Goal: Find specific page/section: Find specific page/section

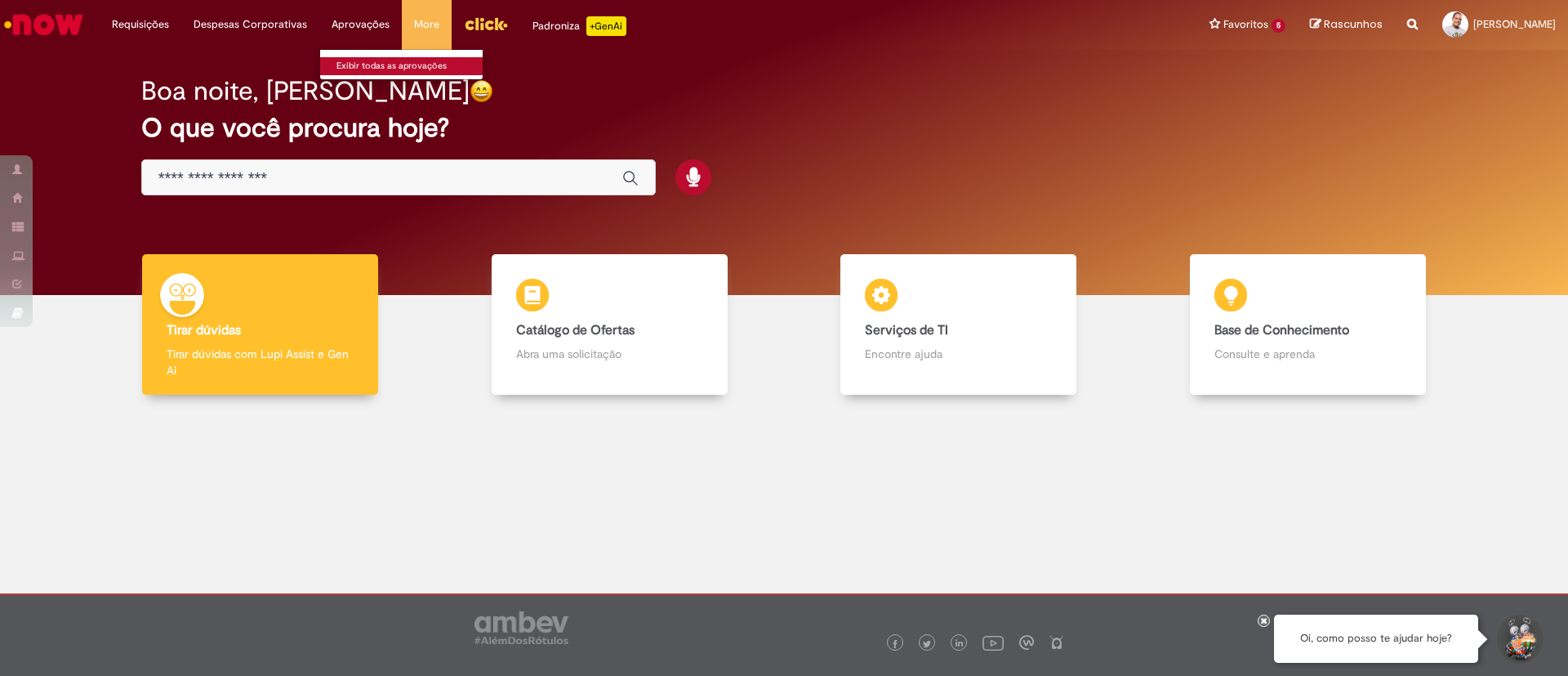
click at [371, 63] on link "Exibir todas as aprovações" at bounding box center [411, 66] width 180 height 18
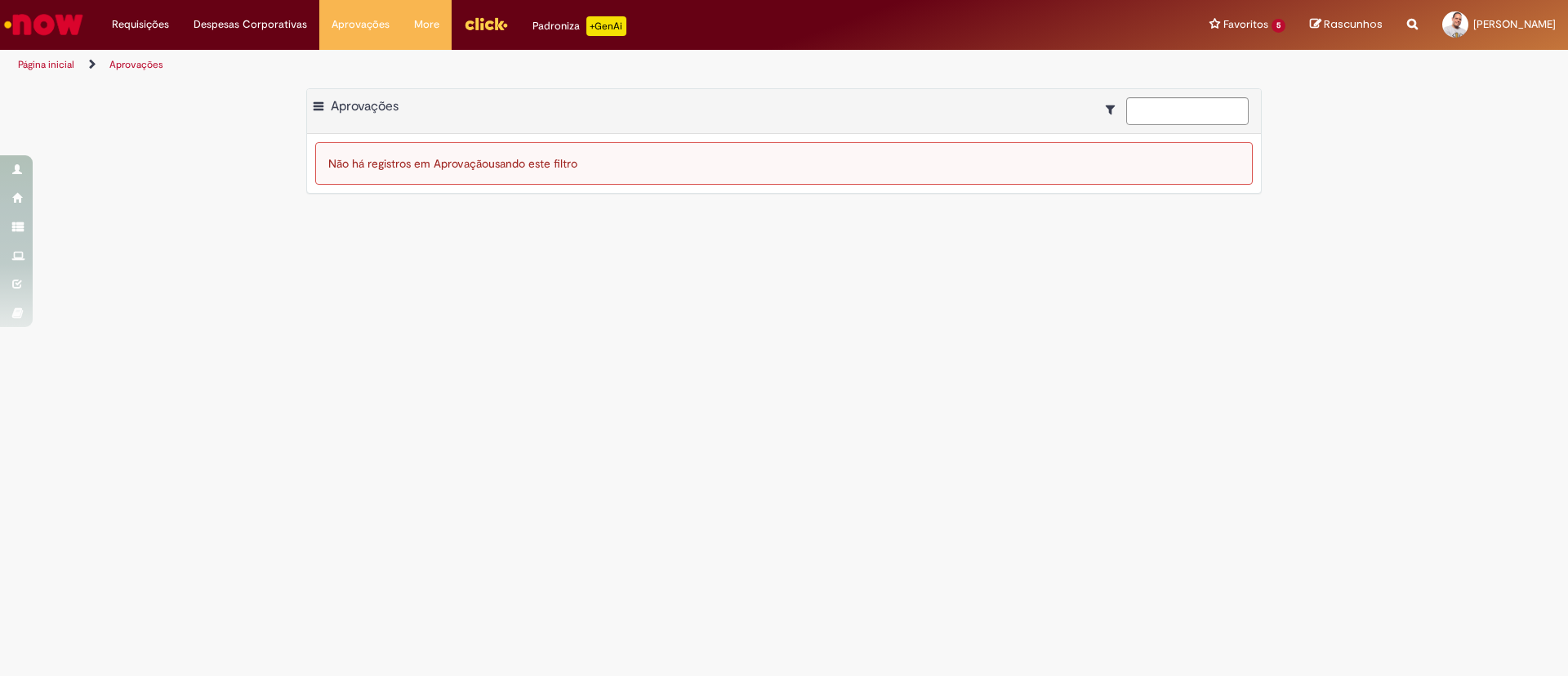
click at [49, 18] on img "Ir para a Homepage" at bounding box center [44, 24] width 84 height 33
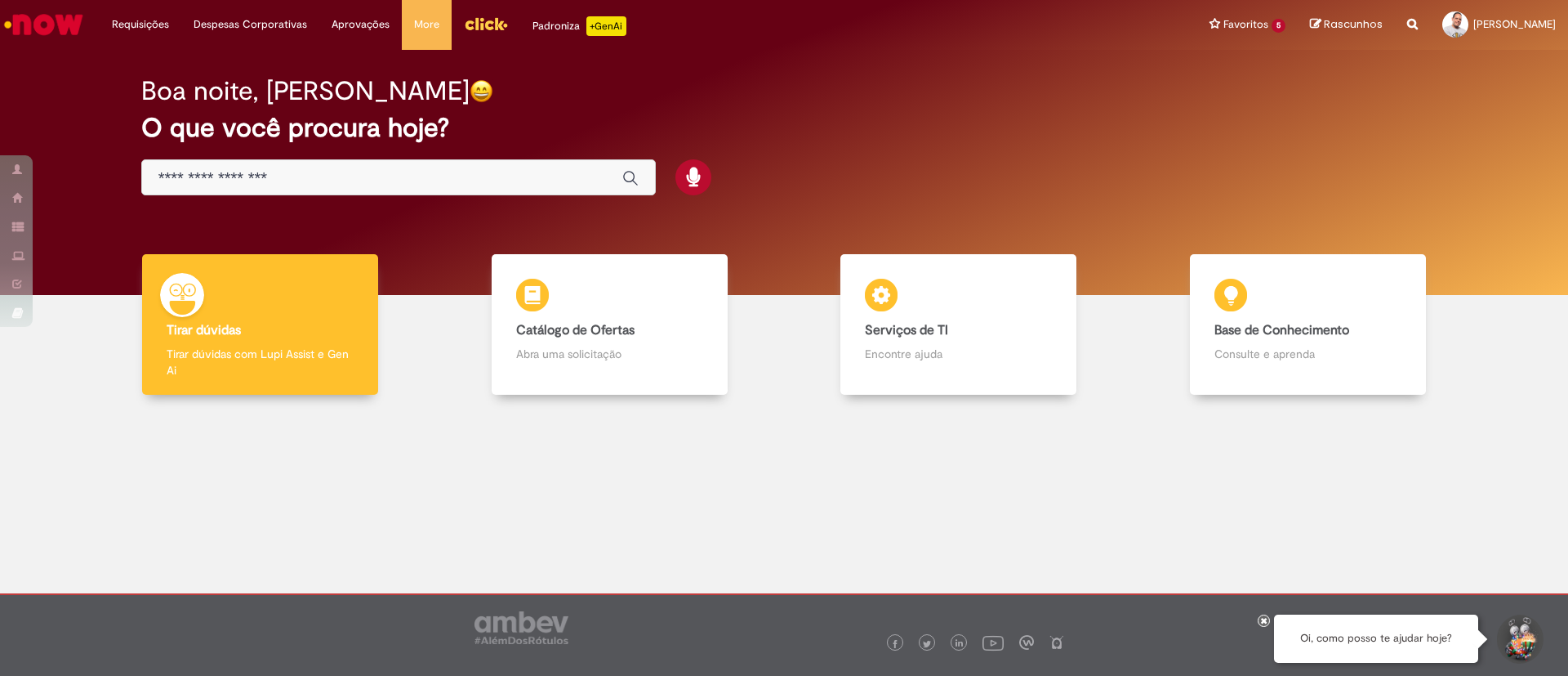
click at [1257, 625] on div at bounding box center [784, 624] width 1254 height 58
click at [1268, 615] on div at bounding box center [784, 624] width 1254 height 58
click at [1261, 617] on icon at bounding box center [1264, 621] width 7 height 8
